Goal: Task Accomplishment & Management: Manage account settings

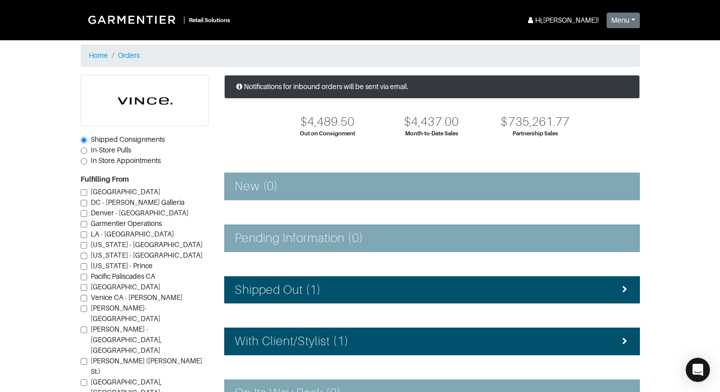
scroll to position [70, 0]
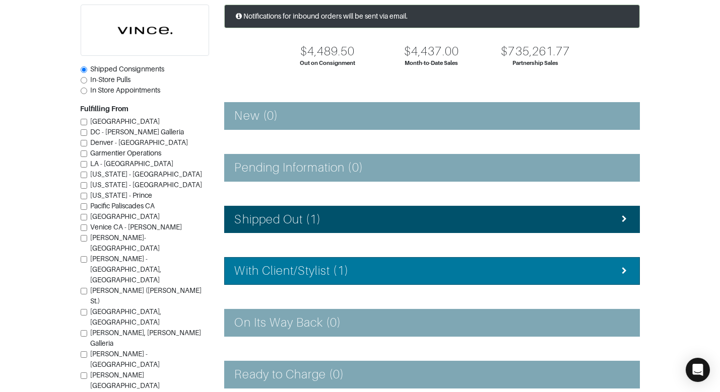
click at [349, 264] on div "With Client/Stylist (1)" at bounding box center [432, 271] width 394 height 15
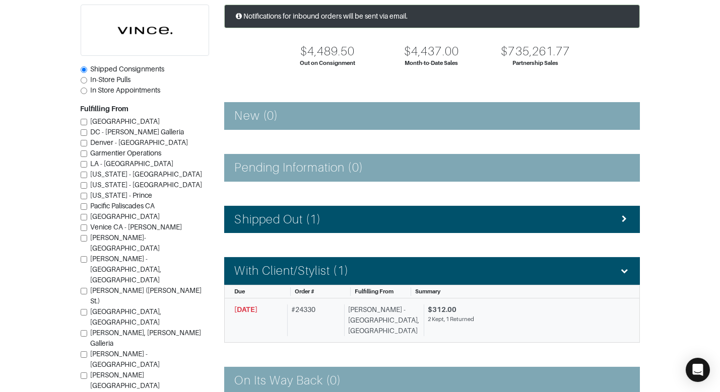
click at [356, 310] on div "[PERSON_NAME] - [GEOGRAPHIC_DATA], [GEOGRAPHIC_DATA]" at bounding box center [382, 321] width 76 height 32
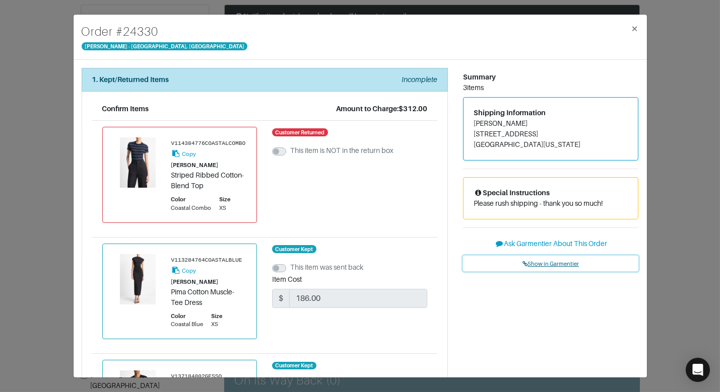
click at [552, 266] on span "Show in Garmentier" at bounding box center [550, 264] width 56 height 6
click at [62, 31] on div "Order # 24330 Vince - Chicago, Oak Street × 1. Kept/Returned Items Incomplete C…" at bounding box center [360, 196] width 720 height 392
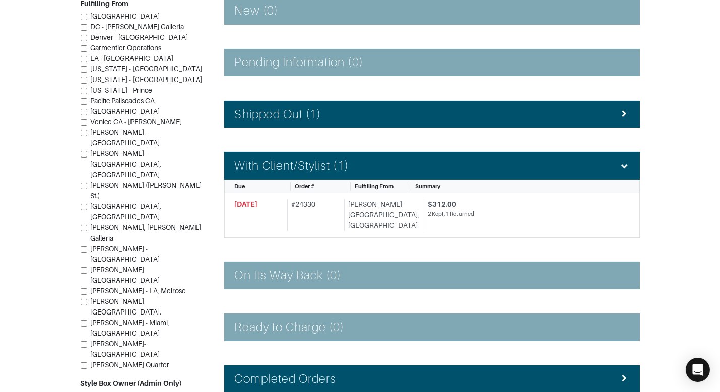
scroll to position [176, 0]
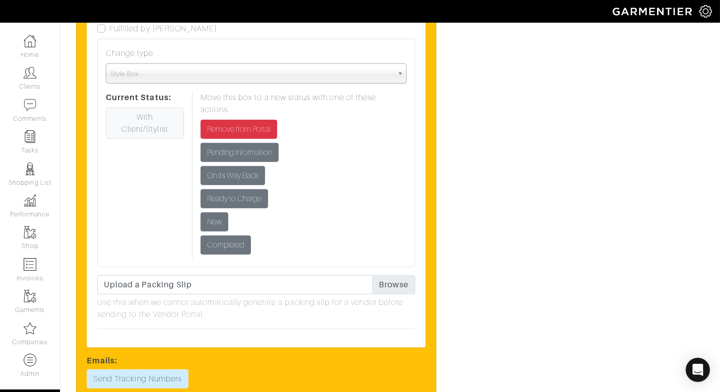
scroll to position [1501, 0]
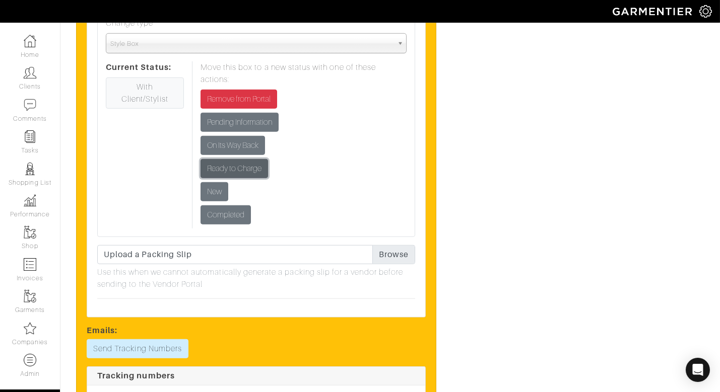
click at [263, 163] on input "Ready to Charge" at bounding box center [233, 168] width 67 height 19
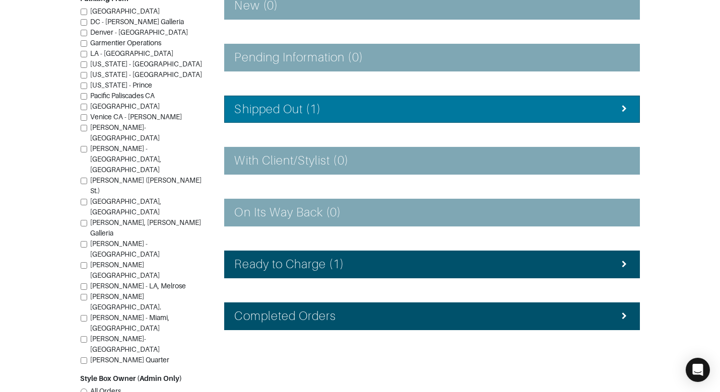
click at [277, 111] on h4 "Shipped Out (1)" at bounding box center [278, 109] width 87 height 15
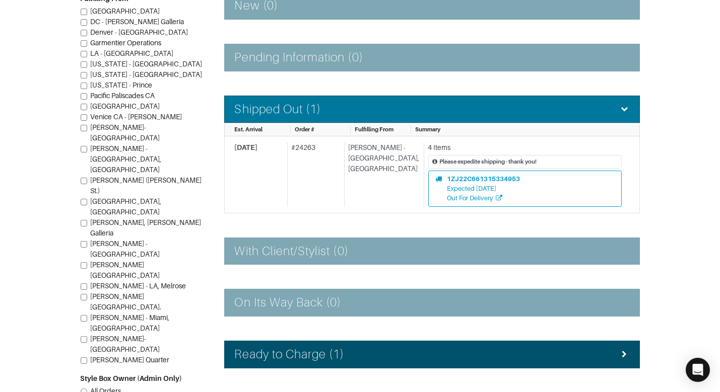
scroll to position [182, 0]
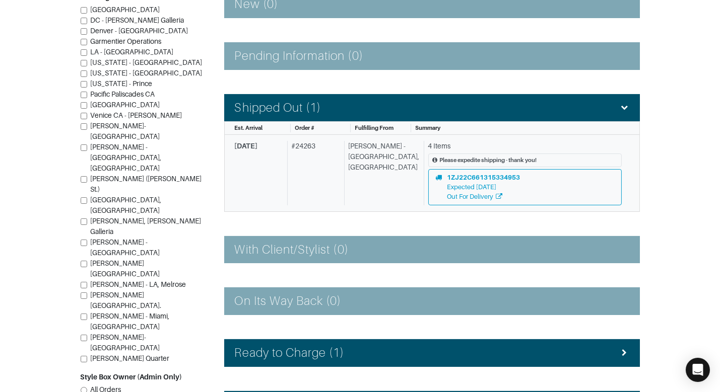
click at [375, 189] on div "[PERSON_NAME] - [GEOGRAPHIC_DATA], [GEOGRAPHIC_DATA]" at bounding box center [382, 173] width 76 height 64
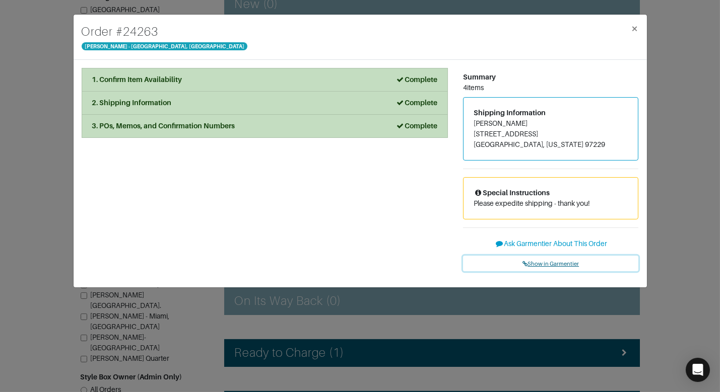
click at [550, 262] on span "Show in Garmentier" at bounding box center [550, 264] width 56 height 6
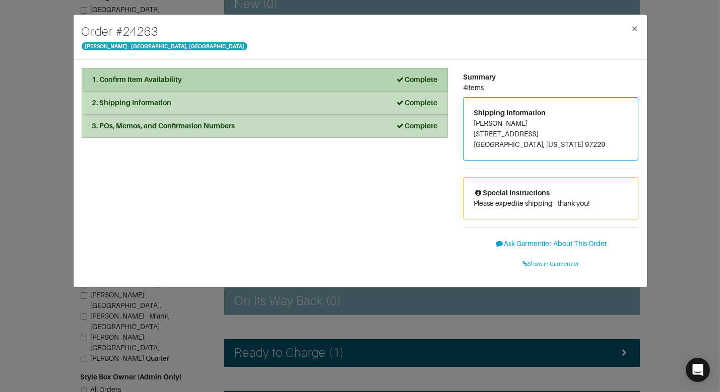
click at [273, 71] on li "1. Confirm Item Availability Complete" at bounding box center [265, 80] width 366 height 24
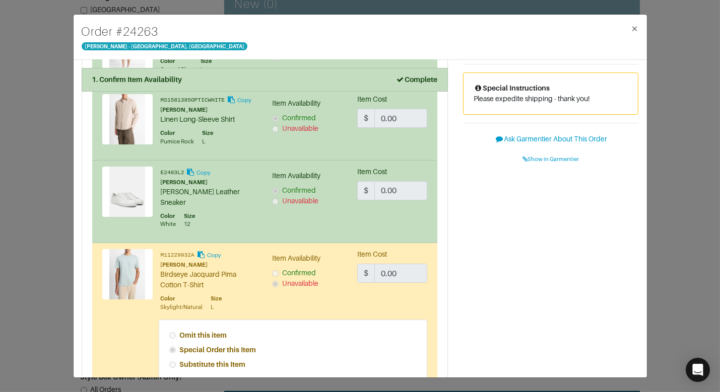
scroll to position [107, 0]
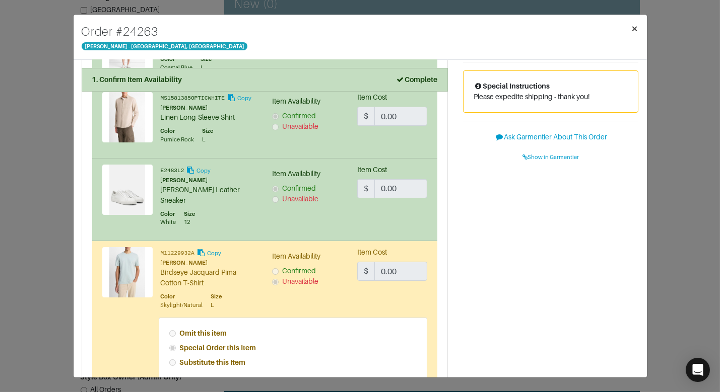
click at [631, 26] on span "×" at bounding box center [635, 29] width 8 height 14
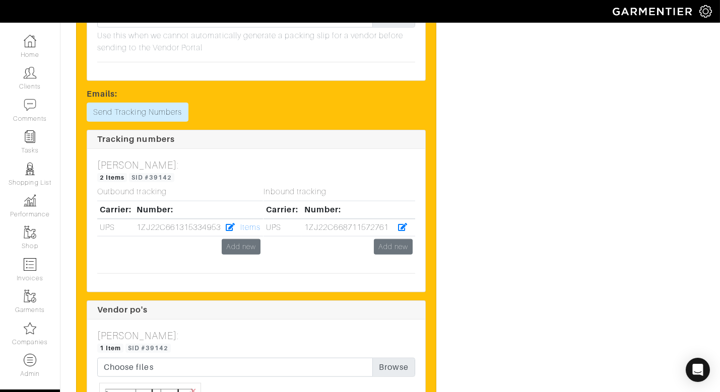
scroll to position [2384, 0]
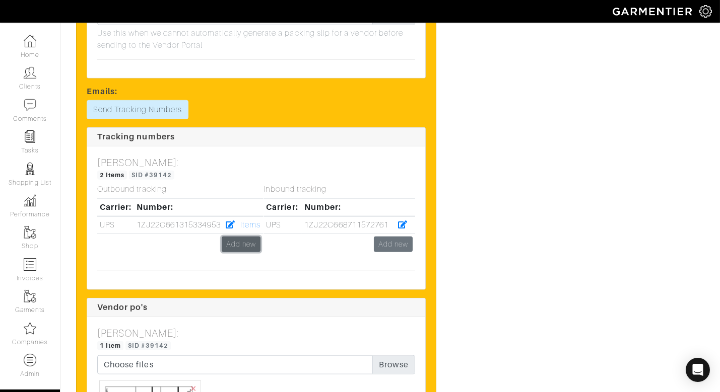
click at [248, 237] on link "Add new" at bounding box center [241, 245] width 39 height 16
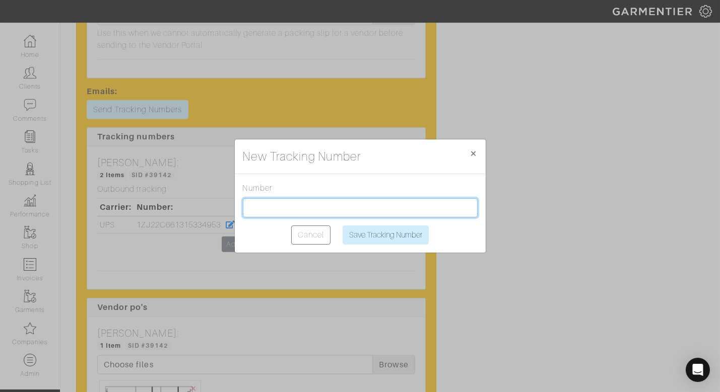
click at [261, 213] on input "text" at bounding box center [360, 207] width 235 height 19
paste input "1ZJ22C501302025797"
type input "1ZJ22C501302025797"
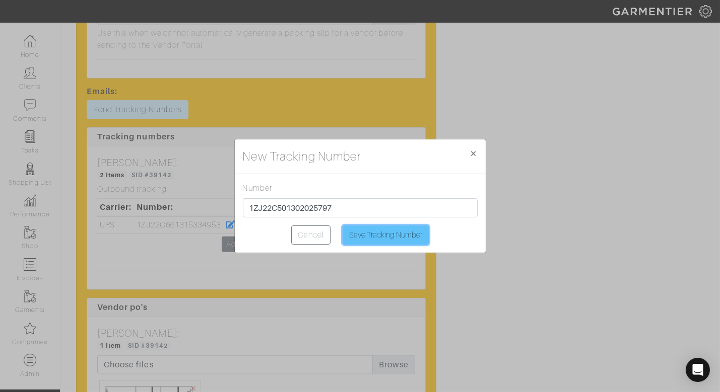
click at [386, 233] on input "Save Tracking Number" at bounding box center [385, 235] width 86 height 19
type input "Saving..."
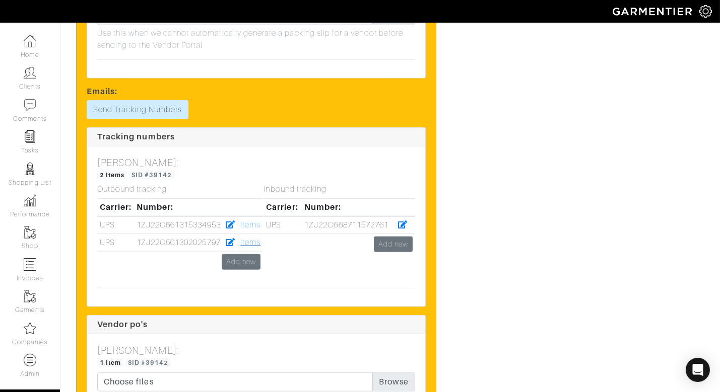
click at [250, 238] on link "Items" at bounding box center [250, 242] width 20 height 9
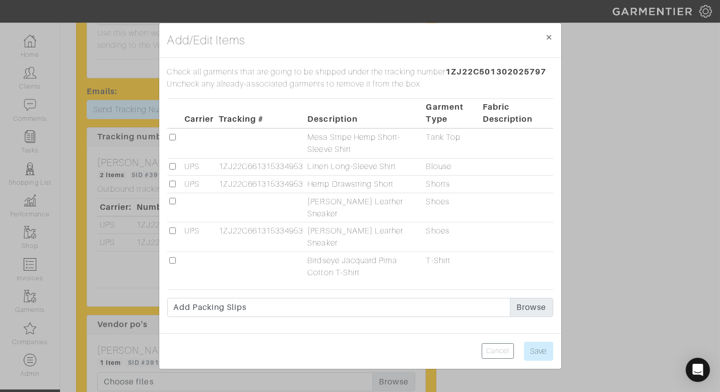
click at [170, 140] on input "checkbox" at bounding box center [172, 137] width 7 height 7
checkbox input "true"
click at [543, 342] on input "Save" at bounding box center [538, 351] width 29 height 19
type input "Save"
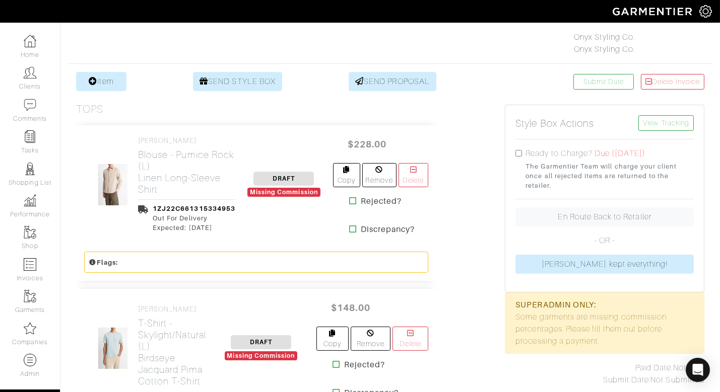
scroll to position [161, 0]
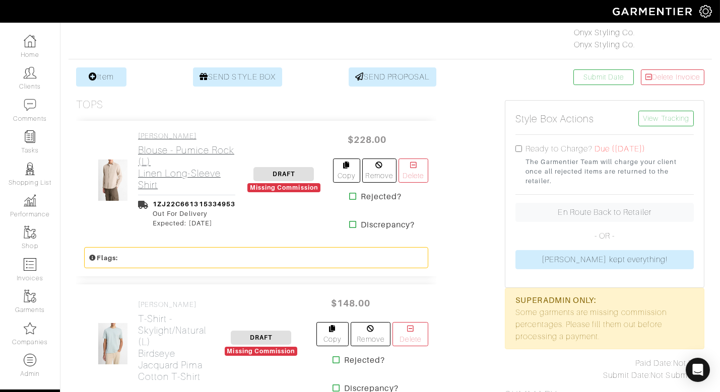
click at [180, 182] on h2 "Blouse - Pumice Rock (L) Linen Long-Sleeve Shirt" at bounding box center [186, 168] width 97 height 46
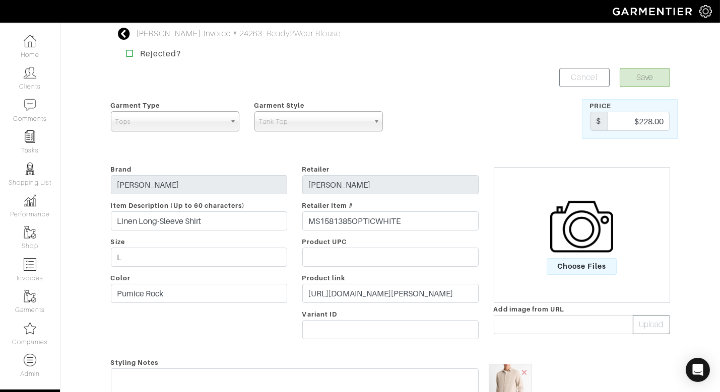
click at [169, 124] on span "Tops" at bounding box center [170, 122] width 110 height 20
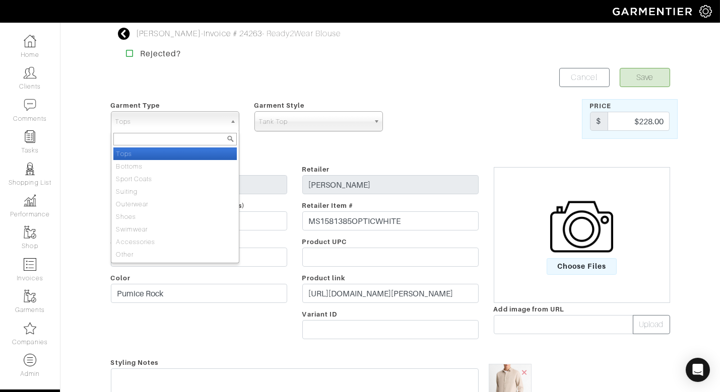
click at [169, 124] on span "Tops" at bounding box center [170, 122] width 110 height 20
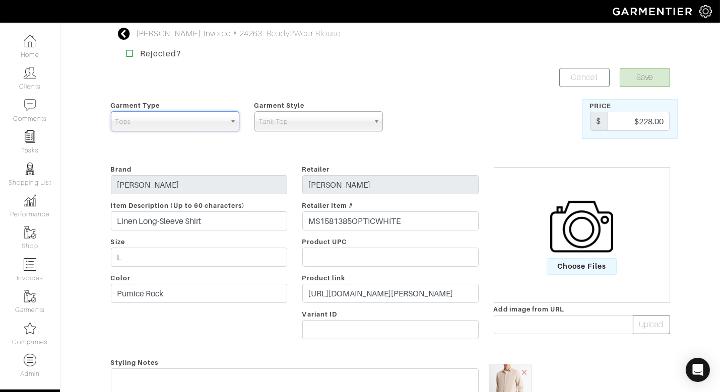
click at [276, 122] on span "Tank Top" at bounding box center [314, 122] width 110 height 20
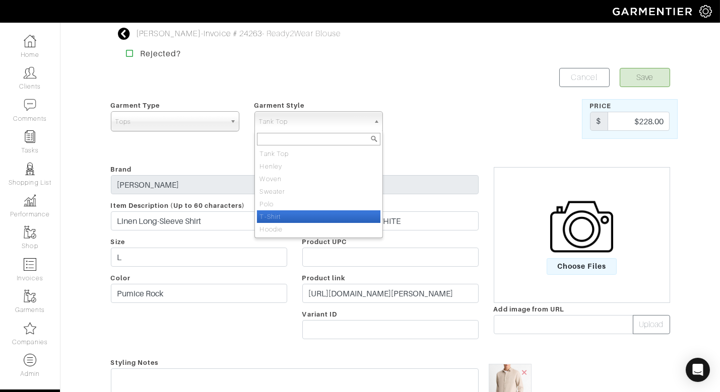
drag, startPoint x: 277, startPoint y: 212, endPoint x: 305, endPoint y: 197, distance: 32.2
click at [277, 212] on li "T-Shirt" at bounding box center [318, 216] width 123 height 13
select select "2"
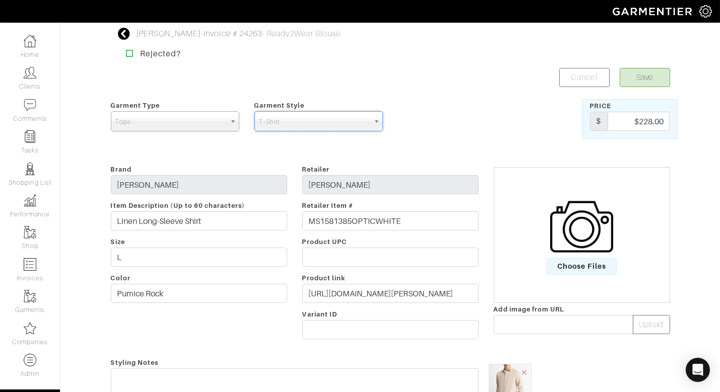
click at [671, 79] on div "Save Cancel" at bounding box center [533, 77] width 287 height 19
click at [649, 78] on button "Save" at bounding box center [644, 77] width 50 height 19
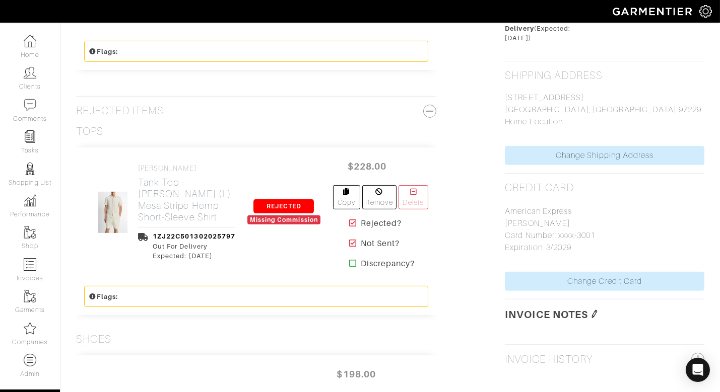
scroll to position [941, 0]
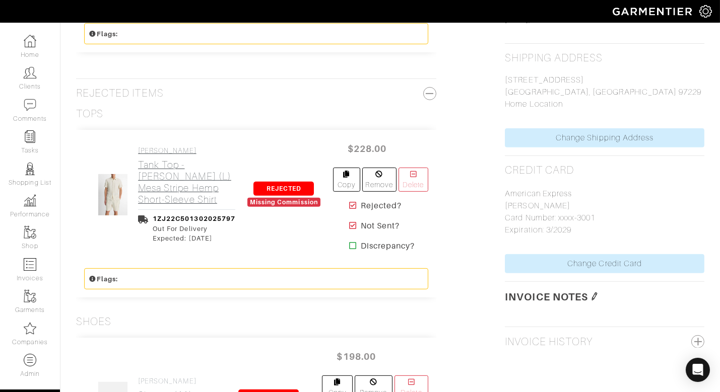
click at [201, 176] on h2 "Tank Top - Blanco (L) Mesa Stripe Hemp Short-Sleeve Shirt" at bounding box center [186, 182] width 97 height 46
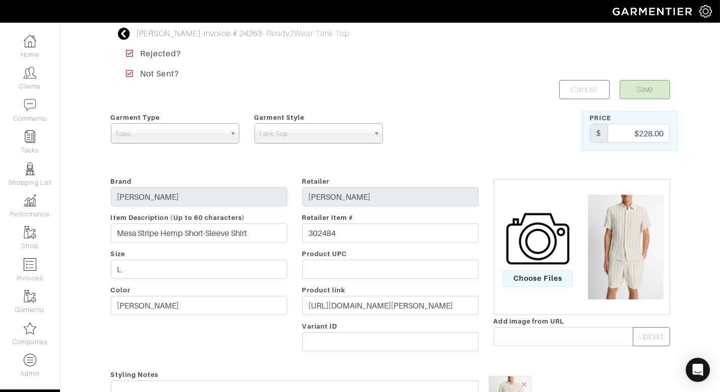
click at [284, 133] on span "Tank Top" at bounding box center [314, 134] width 110 height 20
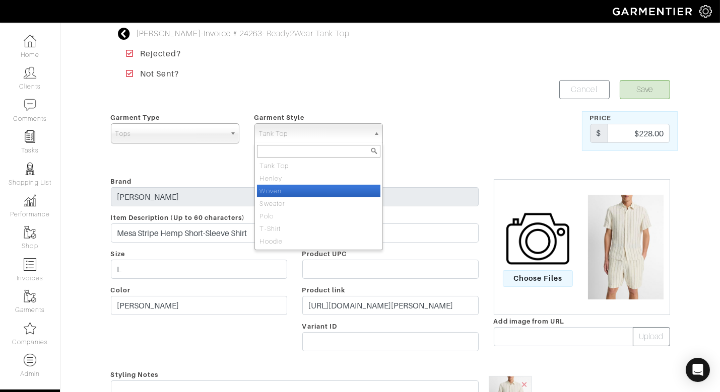
click at [281, 189] on li "Woven" at bounding box center [318, 191] width 123 height 13
select select "1"
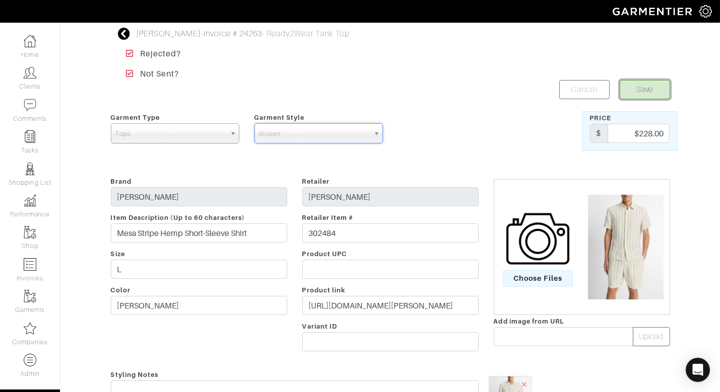
click at [650, 97] on button "Save" at bounding box center [644, 89] width 50 height 19
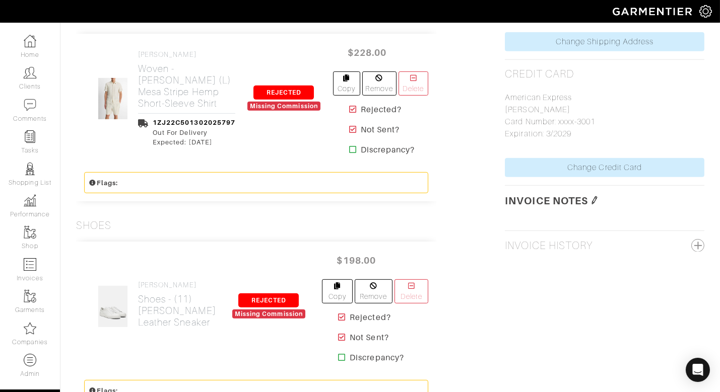
scroll to position [1031, 0]
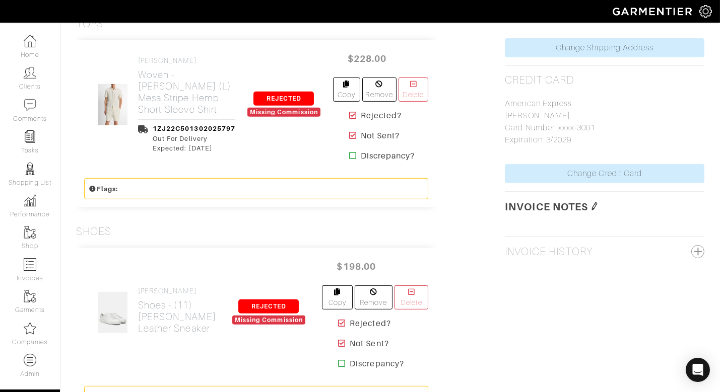
click at [352, 114] on icon at bounding box center [353, 115] width 8 height 8
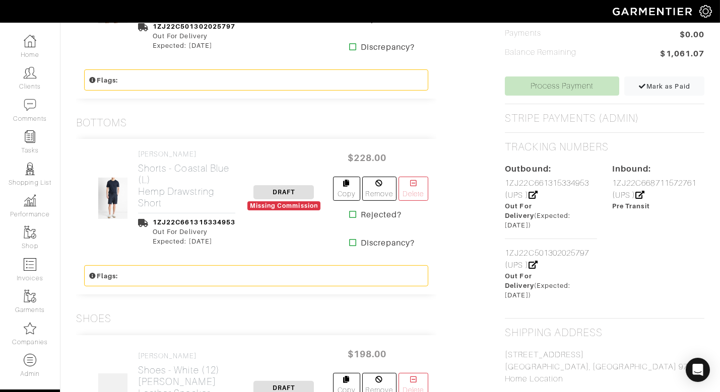
scroll to position [664, 0]
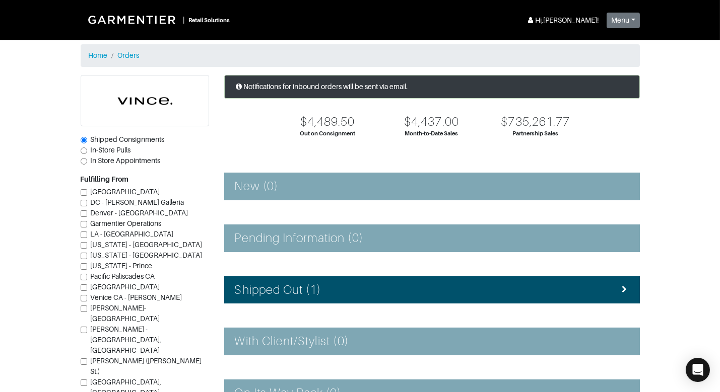
click at [114, 150] on span "In-Store Pulls" at bounding box center [111, 150] width 40 height 8
click at [87, 150] on input "In-Store Pulls" at bounding box center [84, 151] width 7 height 7
radio input "true"
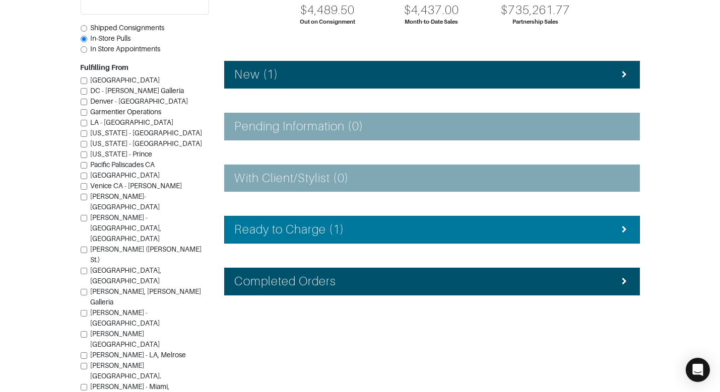
scroll to position [118, 0]
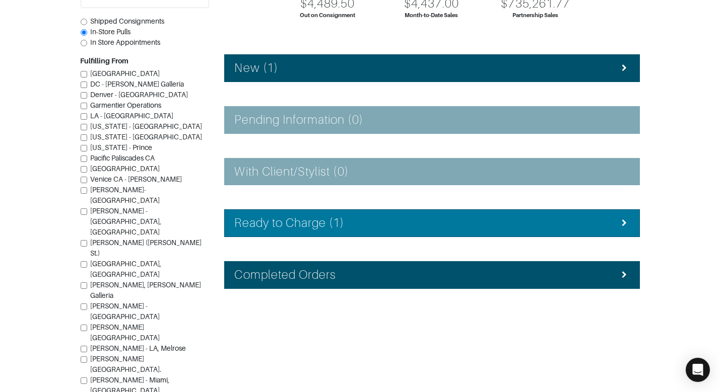
click at [348, 231] on li "Ready to Charge (1)" at bounding box center [431, 223] width 415 height 28
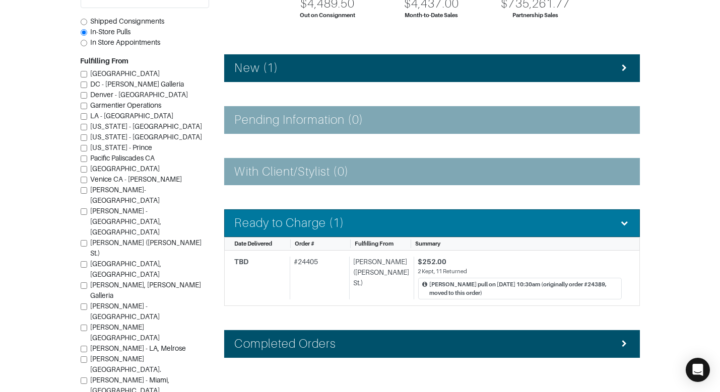
click at [348, 231] on li "Ready to Charge (1)" at bounding box center [431, 223] width 415 height 28
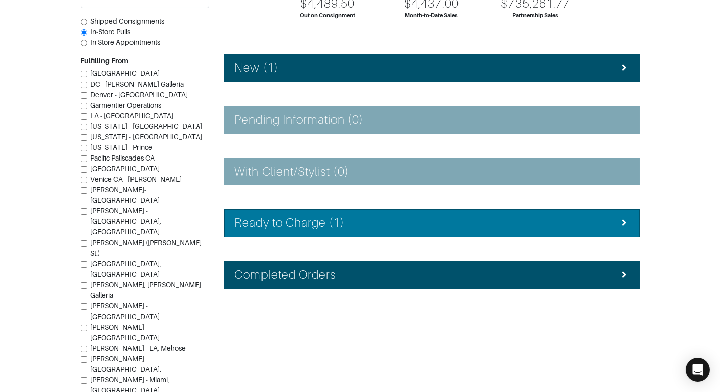
click at [348, 231] on li "Ready to Charge (1)" at bounding box center [431, 223] width 415 height 28
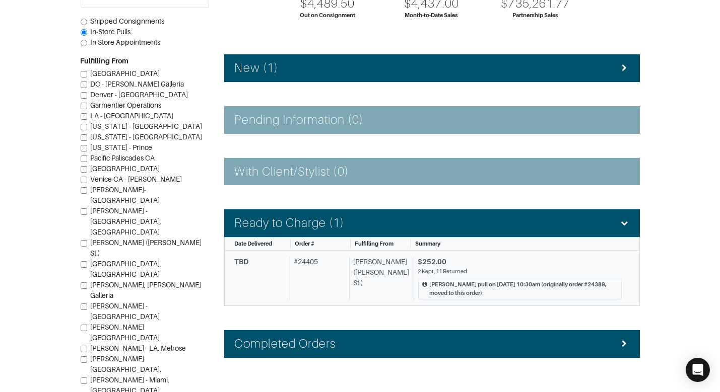
click at [420, 271] on div "2 Kept, 11 Returned" at bounding box center [519, 271] width 203 height 9
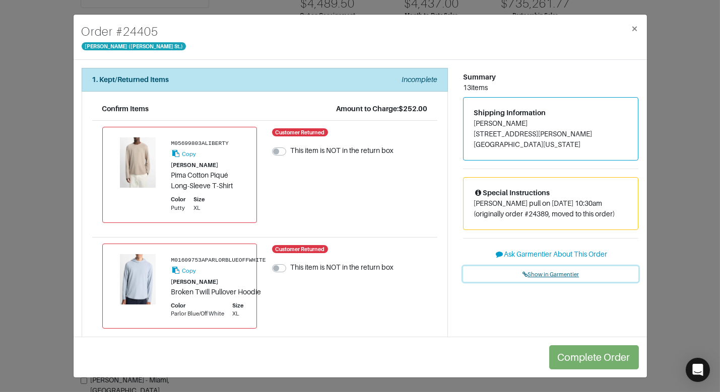
click at [557, 275] on span "Show in Garmentier" at bounding box center [550, 274] width 56 height 6
click at [50, 77] on div "Order # 24405 Vince - Dallas (Knox St.) × 1. Kept/Returned Items Incomplete Con…" at bounding box center [360, 196] width 720 height 392
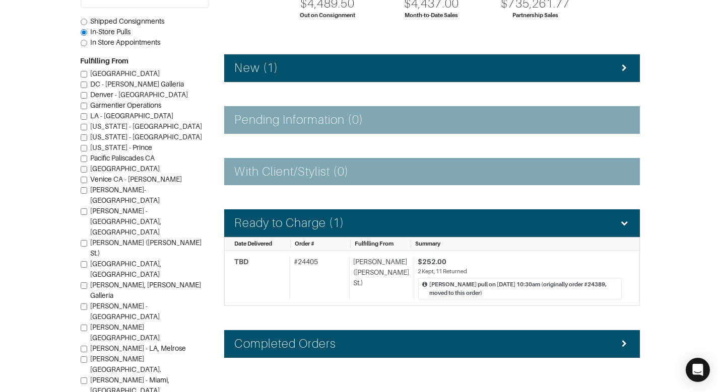
click at [123, 21] on span "Shipped Consignments" at bounding box center [128, 21] width 74 height 8
click at [87, 21] on input "Shipped Consignments" at bounding box center [84, 22] width 7 height 7
radio input "true"
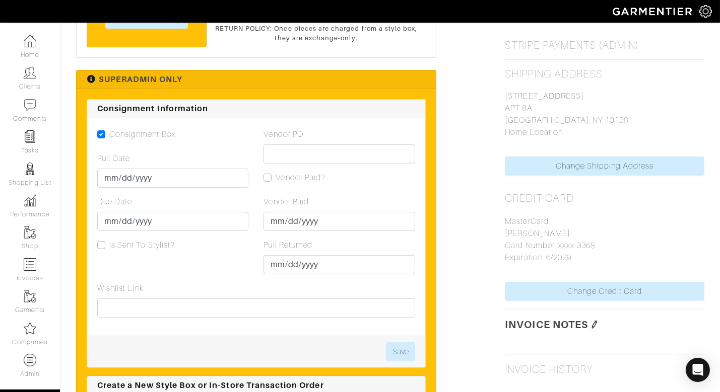
scroll to position [1373, 0]
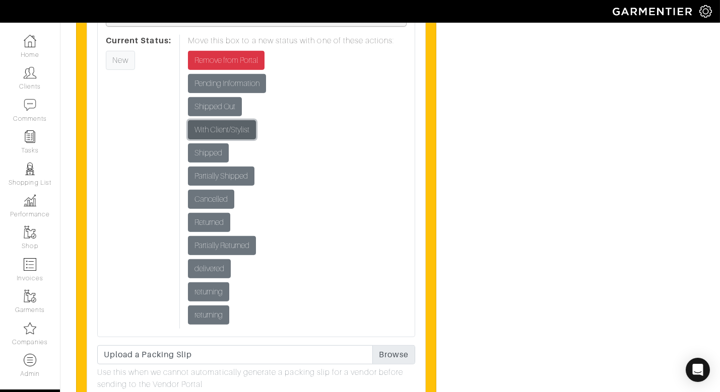
click at [245, 128] on input "With Client/Stylist" at bounding box center [222, 129] width 68 height 19
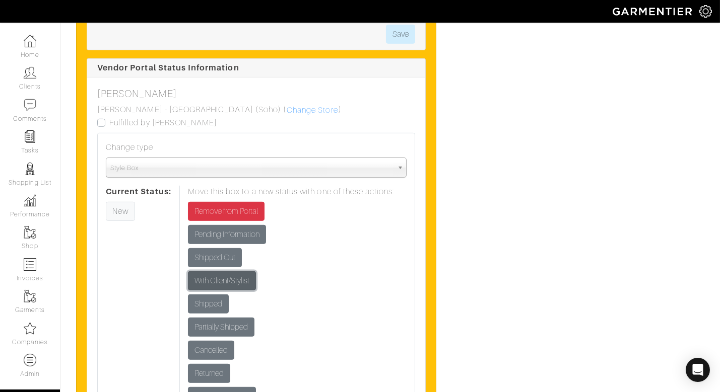
scroll to position [1219, 0]
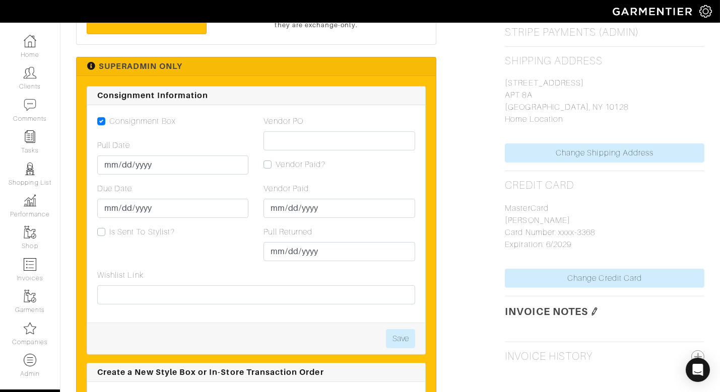
scroll to position [1152, 0]
